Goal: Information Seeking & Learning: Check status

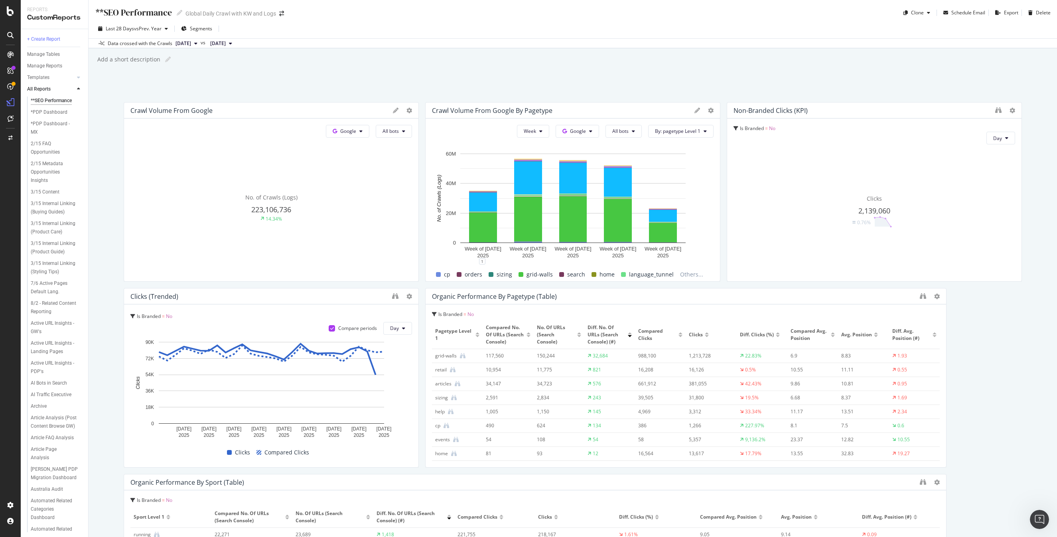
scroll to position [14, 0]
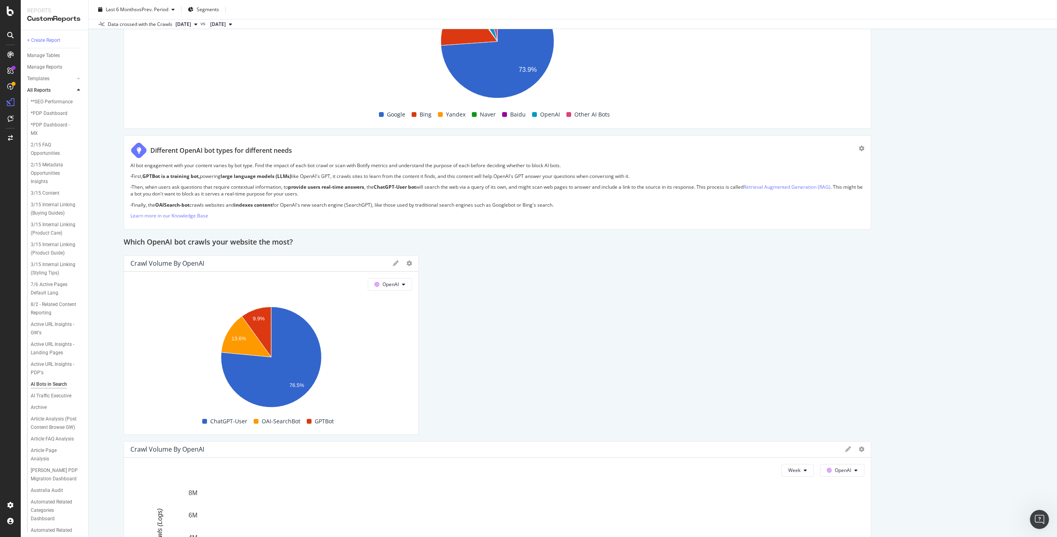
scroll to position [490, 0]
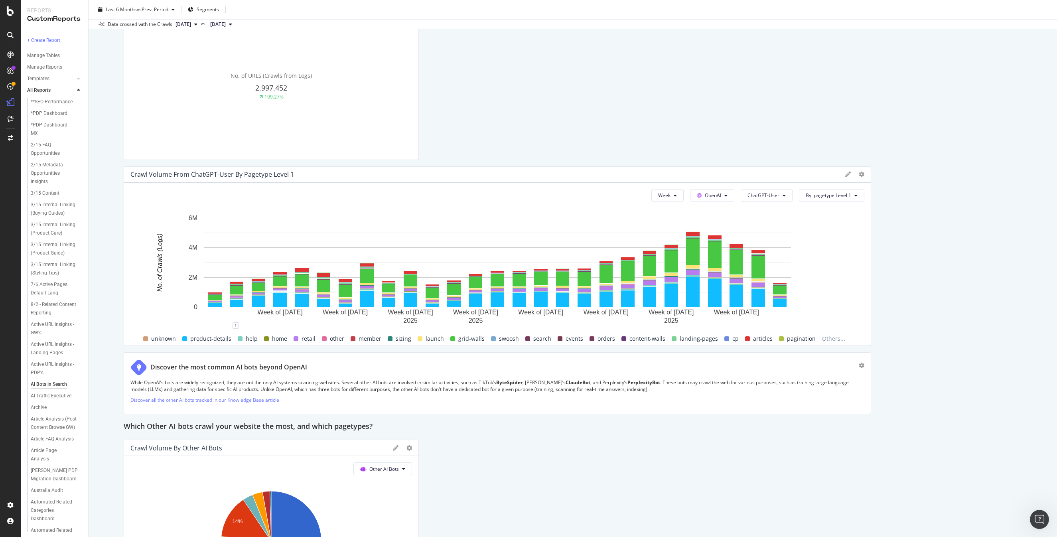
scroll to position [1183, 0]
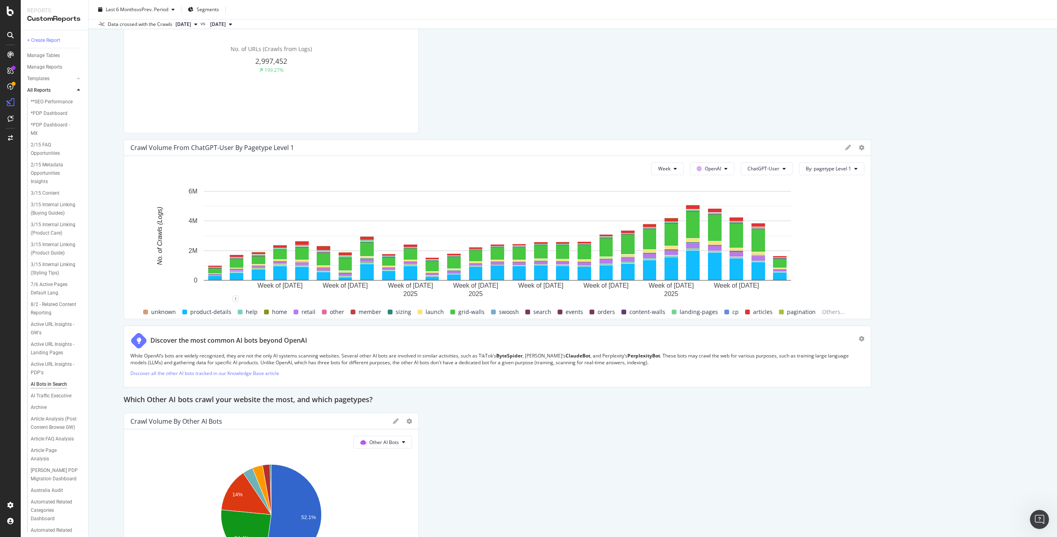
click at [956, 203] on div "This report shows AI bot interaction with your website and its impact on your o…" at bounding box center [573, 60] width 898 height 2281
